Goal: Transaction & Acquisition: Purchase product/service

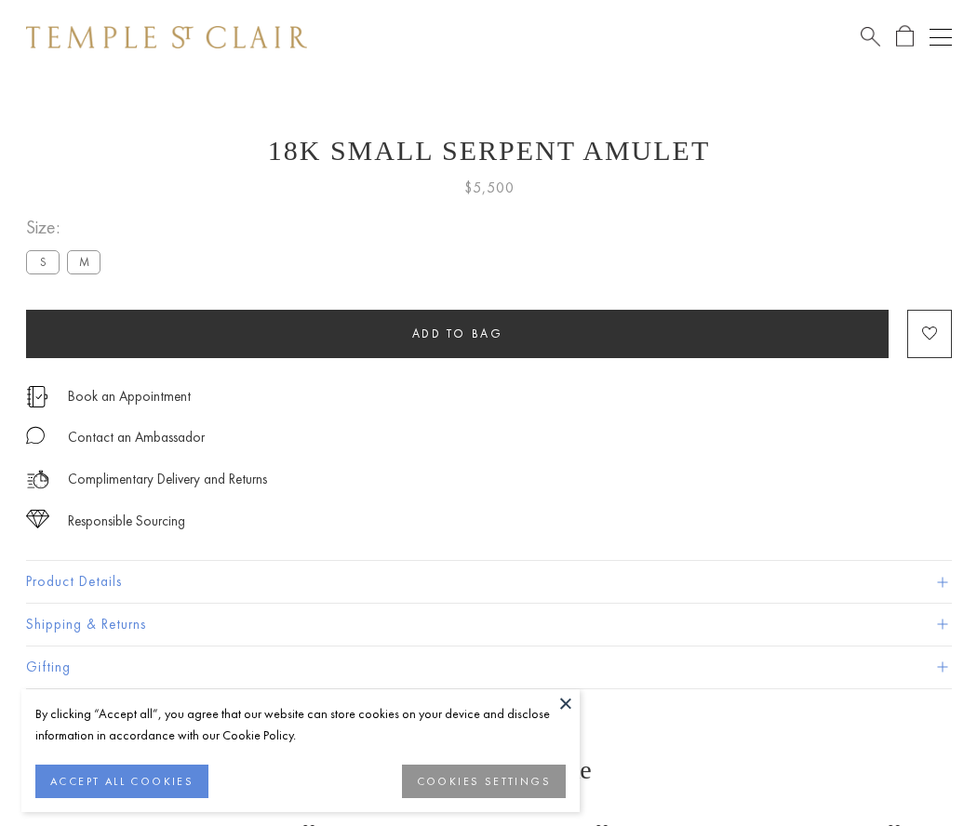
scroll to position [29, 0]
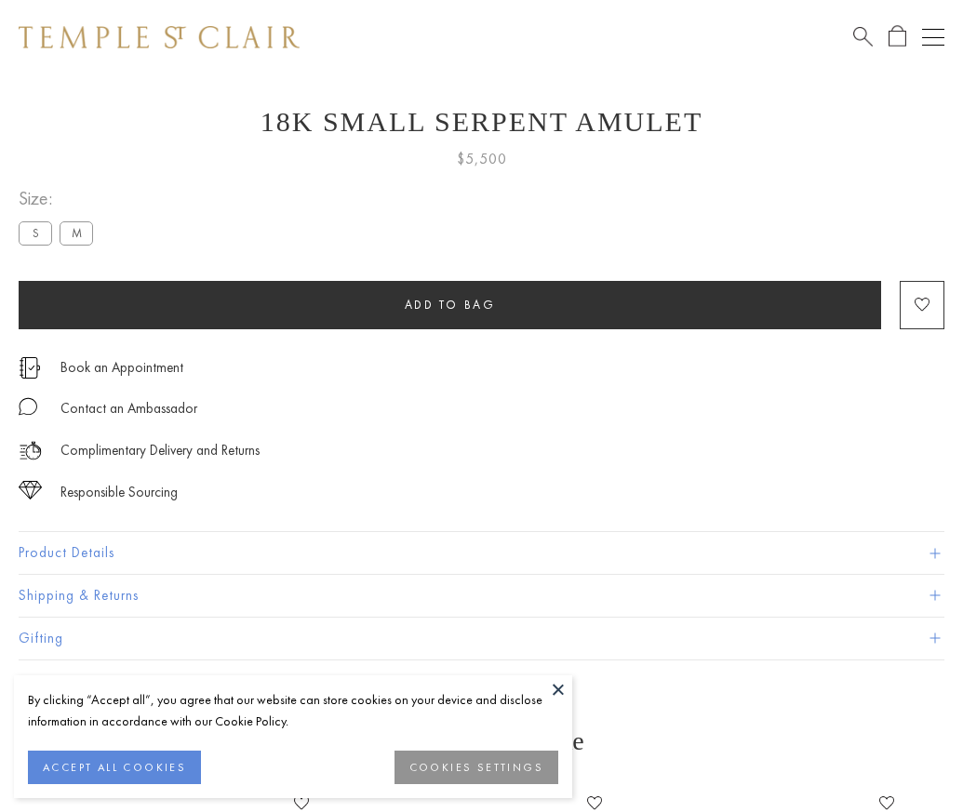
click at [450, 304] on span "Add to bag" at bounding box center [450, 305] width 91 height 16
